Goal: Check status

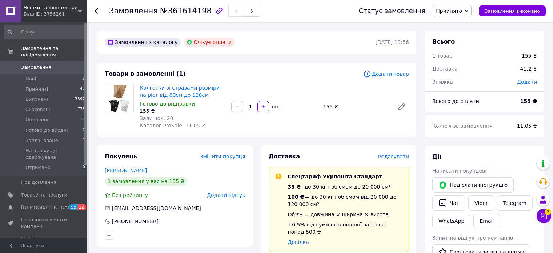
scroll to position [180, 0]
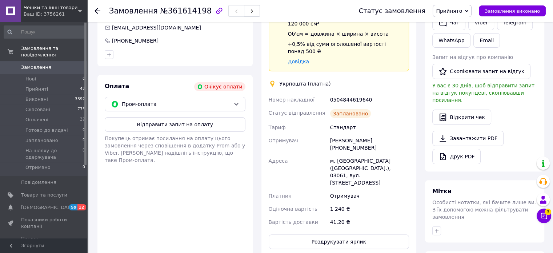
click at [99, 11] on use at bounding box center [97, 11] width 6 height 6
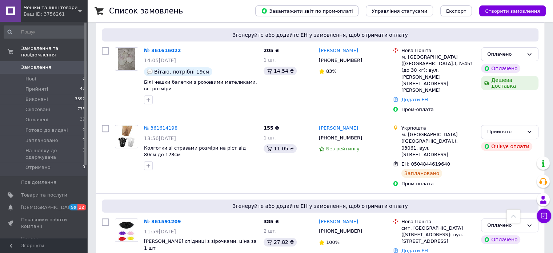
scroll to position [254, 0]
click at [41, 31] on input at bounding box center [45, 31] width 82 height 13
click at [36, 64] on span "Замовлення" at bounding box center [36, 67] width 30 height 7
click at [32, 64] on span "Замовлення" at bounding box center [36, 67] width 30 height 7
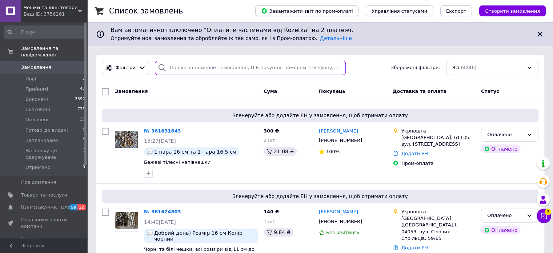
click at [190, 68] on input "search" at bounding box center [250, 68] width 191 height 14
paste input "380677302630"
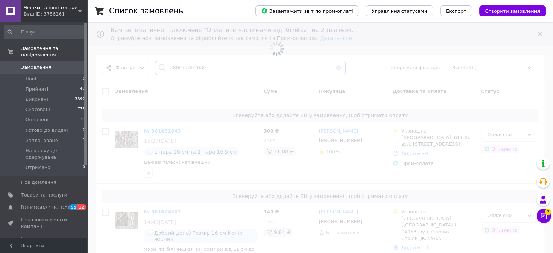
type input "380677302630"
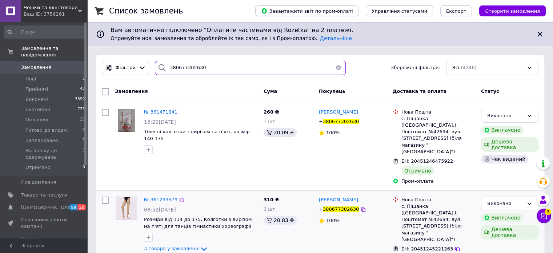
scroll to position [7, 0]
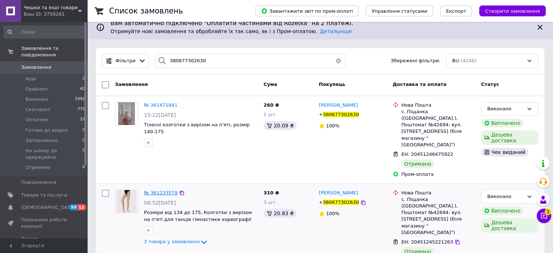
click at [151, 190] on span "№ 361233579" at bounding box center [160, 192] width 33 height 5
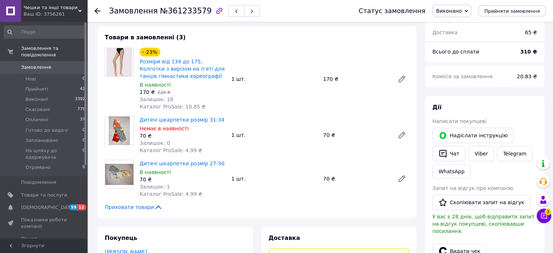
scroll to position [26, 0]
